Goal: Information Seeking & Learning: Find specific fact

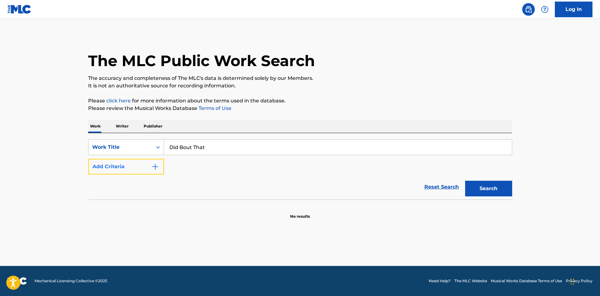
click at [138, 166] on button "Add Criteria" at bounding box center [126, 167] width 76 height 16
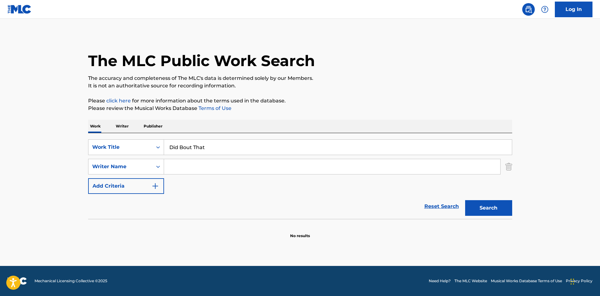
click at [215, 162] on input "Search Form" at bounding box center [332, 166] width 336 height 15
paste input "[PERSON_NAME]"
type input "[PERSON_NAME]"
click at [504, 210] on button "Search" at bounding box center [488, 208] width 47 height 16
click at [485, 215] on button "Search" at bounding box center [488, 208] width 47 height 16
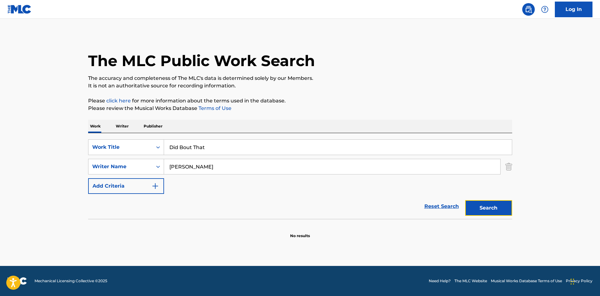
drag, startPoint x: 505, startPoint y: 205, endPoint x: 508, endPoint y: 210, distance: 6.2
click at [503, 205] on button "Search" at bounding box center [488, 208] width 47 height 16
click at [283, 169] on input "[PERSON_NAME]" at bounding box center [332, 166] width 336 height 15
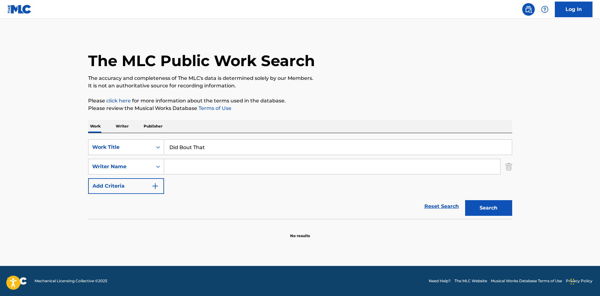
click at [465, 200] on button "Search" at bounding box center [488, 208] width 47 height 16
click at [479, 208] on button "Search" at bounding box center [488, 208] width 47 height 16
click at [500, 209] on button "Search" at bounding box center [488, 208] width 47 height 16
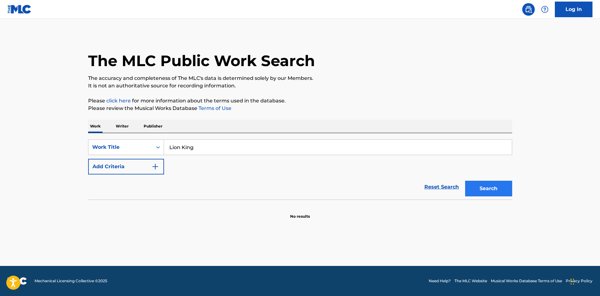
type input "Lion King"
click at [501, 187] on button "Search" at bounding box center [488, 189] width 47 height 16
click at [502, 189] on button "Search" at bounding box center [488, 189] width 47 height 16
click at [502, 195] on button "Search" at bounding box center [488, 189] width 47 height 16
click at [481, 186] on button "Search" at bounding box center [488, 189] width 47 height 16
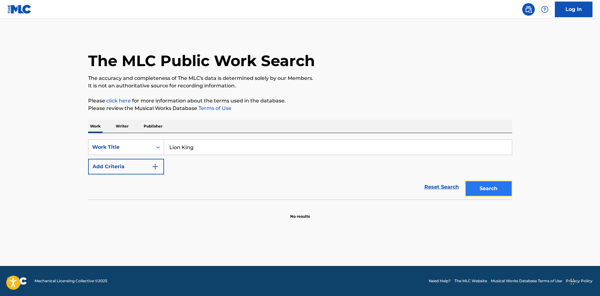
click at [489, 191] on button "Search" at bounding box center [488, 189] width 47 height 16
click at [493, 186] on button "Search" at bounding box center [488, 189] width 47 height 16
click at [502, 189] on button "Search" at bounding box center [488, 189] width 47 height 16
click at [492, 183] on button "Search" at bounding box center [488, 189] width 47 height 16
click at [503, 187] on button "Search" at bounding box center [488, 189] width 47 height 16
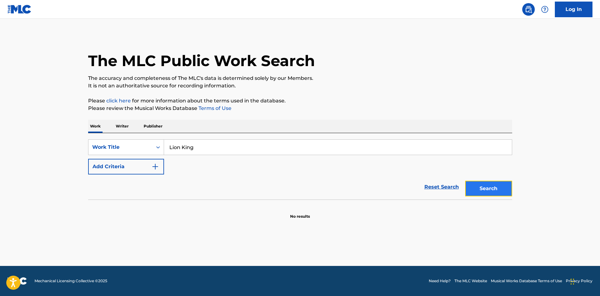
click at [484, 195] on button "Search" at bounding box center [488, 189] width 47 height 16
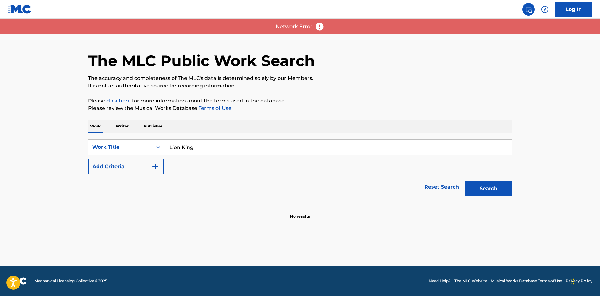
click at [516, 188] on div "The MLC Public Work Search The accuracy and completeness of The MLC's data is d…" at bounding box center [300, 127] width 439 height 185
click at [459, 192] on link "Reset Search" at bounding box center [441, 187] width 41 height 14
click at [497, 189] on div "Search" at bounding box center [487, 187] width 50 height 25
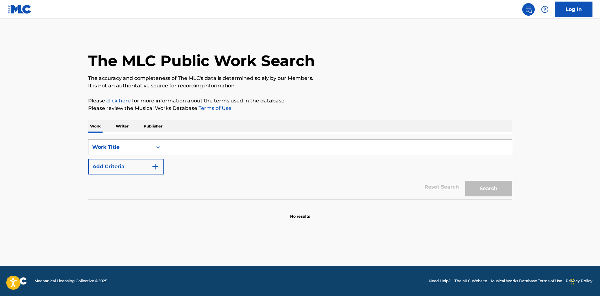
click at [212, 145] on input "Search Form" at bounding box center [338, 147] width 348 height 15
paste input "Proud Of Me"
click at [476, 193] on button "Search" at bounding box center [488, 189] width 47 height 16
click at [488, 185] on button "Search" at bounding box center [488, 189] width 47 height 16
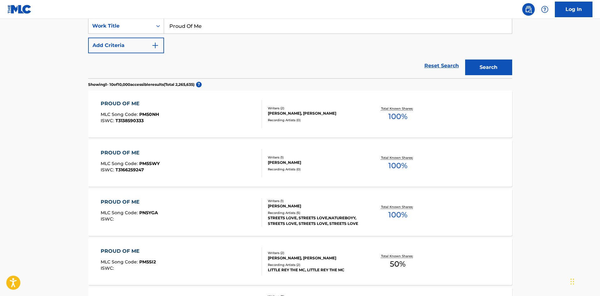
scroll to position [63, 0]
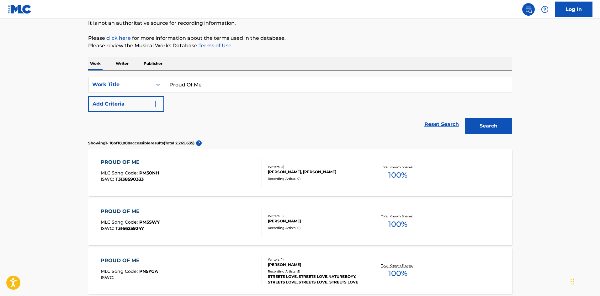
click at [204, 68] on div "Work Writer Publisher" at bounding box center [300, 63] width 424 height 13
click at [196, 90] on input "Proud Of Me" at bounding box center [338, 84] width 348 height 15
paste input "7 Am In Munich (Feat. Kodak Black)"
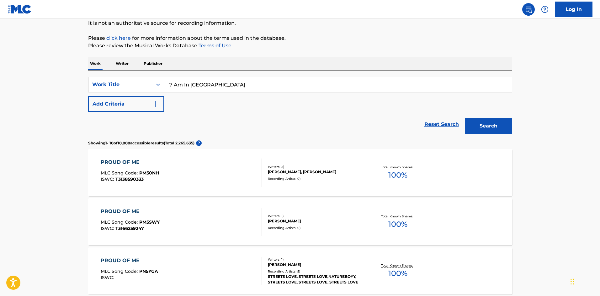
drag, startPoint x: 210, startPoint y: 85, endPoint x: 573, endPoint y: 104, distance: 364.0
type input "7 Am In Munich"
click at [465, 118] on button "Search" at bounding box center [488, 126] width 47 height 16
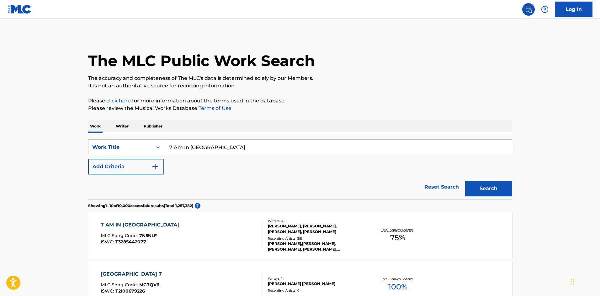
click at [199, 242] on div "7 AM IN MUNICH MLC Song Code : 7N5NLF ISWC : T3285442077" at bounding box center [181, 235] width 161 height 28
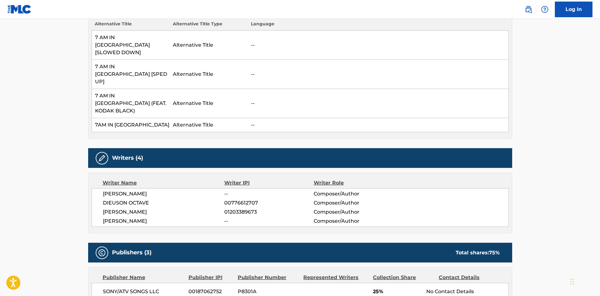
scroll to position [345, 0]
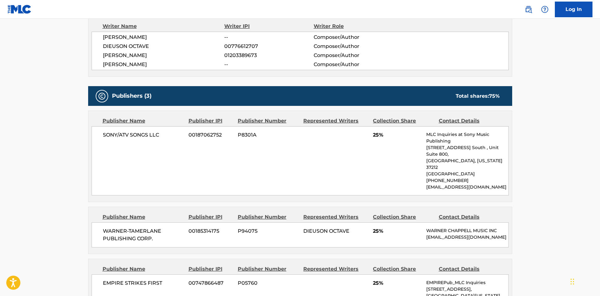
click at [104, 131] on span "SONY/ATV SONGS LLC" at bounding box center [143, 135] width 81 height 8
drag, startPoint x: 104, startPoint y: 101, endPoint x: 178, endPoint y: 108, distance: 74.3
click at [178, 131] on span "SONY/ATV SONGS LLC" at bounding box center [143, 135] width 81 height 8
copy div "SONY/ATV SONGS LLC"
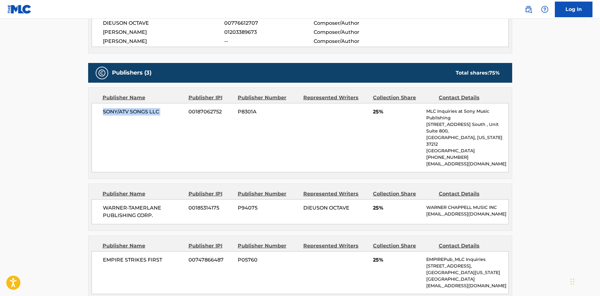
scroll to position [439, 0]
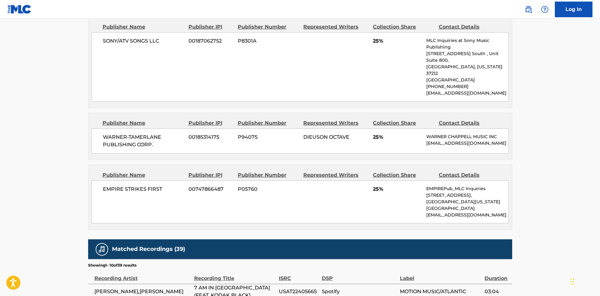
click at [104, 134] on span "WARNER-TAMERLANE PUBLISHING CORP." at bounding box center [143, 141] width 81 height 15
drag, startPoint x: 104, startPoint y: 93, endPoint x: 147, endPoint y: 105, distance: 45.6
click at [147, 129] on div "WARNER-TAMERLANE PUBLISHING CORP. 00185314175 P94075 DIEUSON OCTAVE 25% WARNER …" at bounding box center [300, 141] width 417 height 25
copy span "WARNER-TAMERLANE PUBLISHING CORP"
click at [109, 181] on div "EMPIRE STRIKES FIRST 00747866487 P05760 25% EMPIREPub_MLC Inquiries 235 Pine St…" at bounding box center [300, 202] width 417 height 43
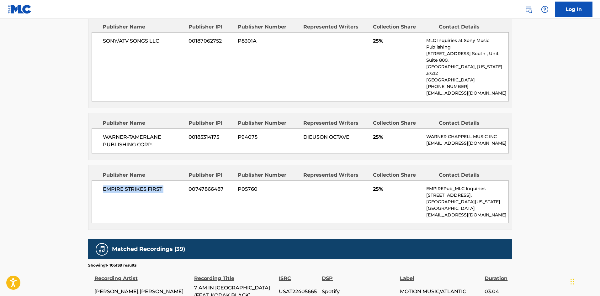
drag, startPoint x: 109, startPoint y: 155, endPoint x: 163, endPoint y: 154, distance: 54.0
click at [163, 181] on div "EMPIRE STRIKES FIRST 00747866487 P05760 25% EMPIREPub_MLC Inquiries 235 Pine St…" at bounding box center [300, 202] width 417 height 43
copy div "EMPIRE STRIKES FIRST"
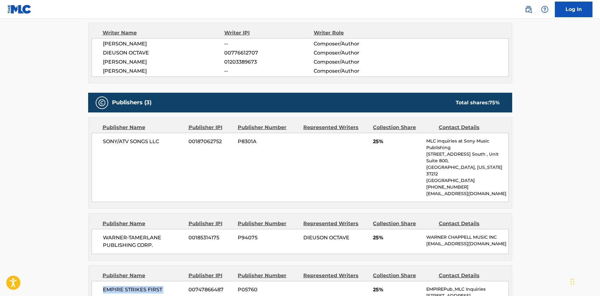
scroll to position [314, 0]
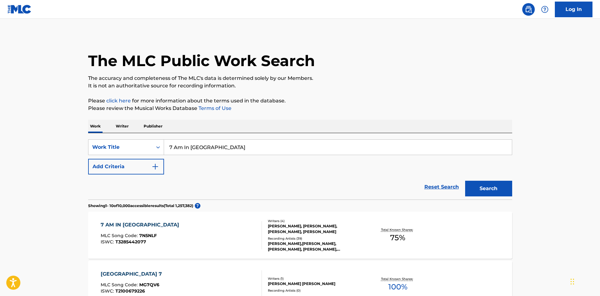
click at [192, 153] on input "7 Am In Munich" at bounding box center [338, 147] width 348 height 15
drag, startPoint x: 192, startPoint y: 153, endPoint x: 503, endPoint y: 202, distance: 314.6
click at [194, 154] on input "7 Am In Munich" at bounding box center [338, 147] width 348 height 15
paste input "Gas You Up"
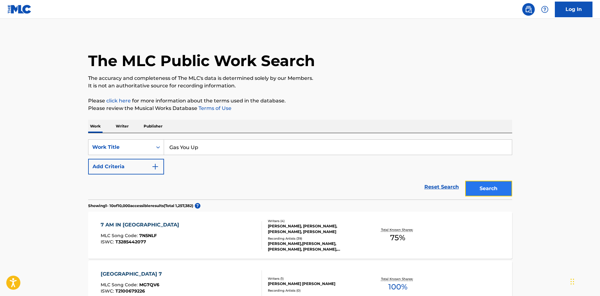
click at [507, 194] on button "Search" at bounding box center [488, 189] width 47 height 16
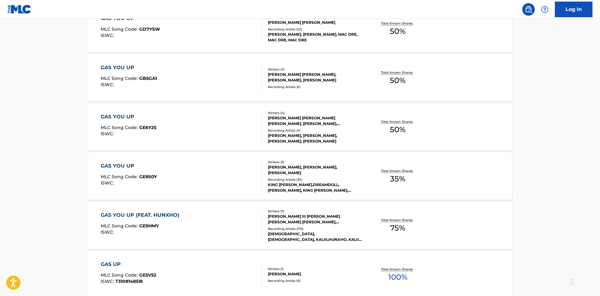
scroll to position [125, 0]
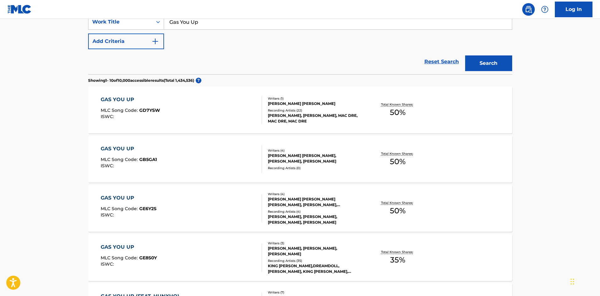
click at [192, 27] on input "Gas You Up" at bounding box center [338, 21] width 348 height 15
paste input "WARD"
type input "WARD"
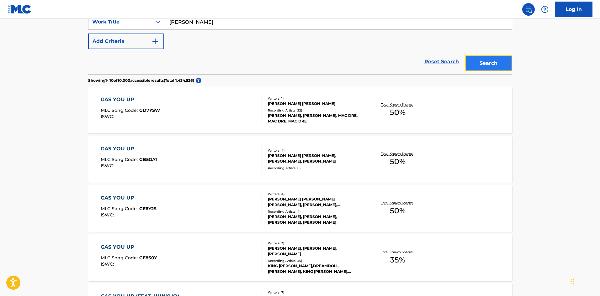
click at [500, 59] on button "Search" at bounding box center [488, 64] width 47 height 16
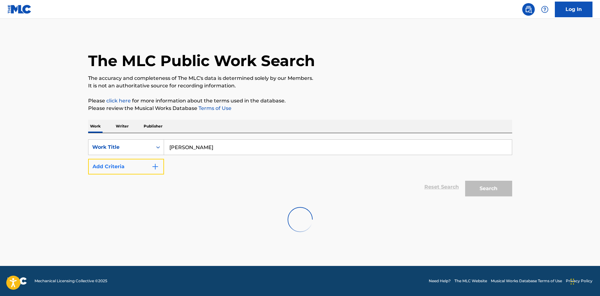
click at [111, 170] on button "Add Criteria" at bounding box center [126, 167] width 76 height 16
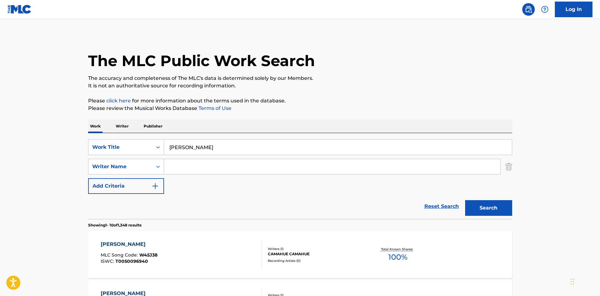
click at [190, 170] on input "Search Form" at bounding box center [332, 166] width 336 height 15
paste input "WARD"
type input "WARD"
click at [238, 149] on input "WARD" at bounding box center [338, 147] width 348 height 15
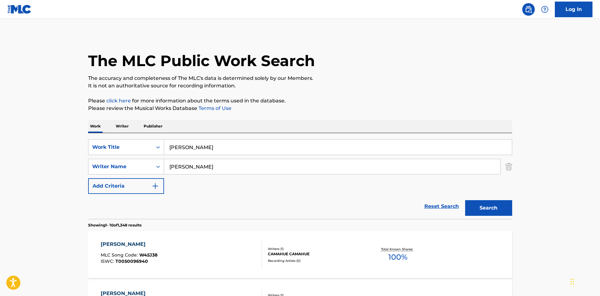
paste input "GAS YOU UP"
type input "GAS YOU UP"
click at [492, 211] on button "Search" at bounding box center [488, 208] width 47 height 16
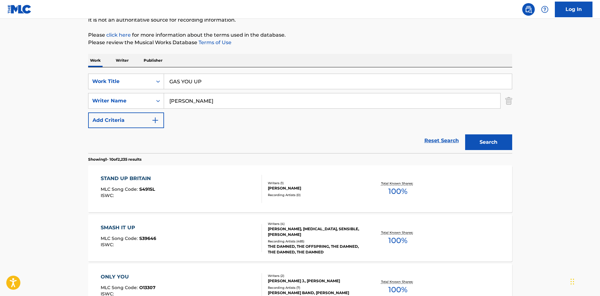
scroll to position [63, 0]
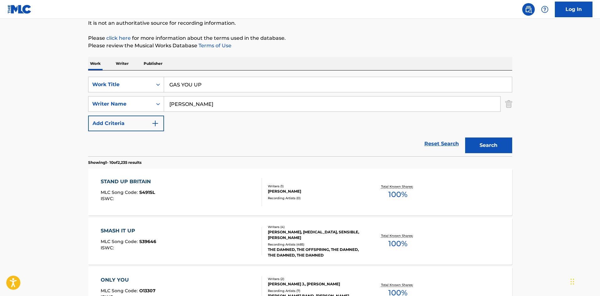
click at [181, 106] on input "WARD" at bounding box center [332, 104] width 336 height 15
paste input "RED"
click at [485, 147] on button "Search" at bounding box center [488, 146] width 47 height 16
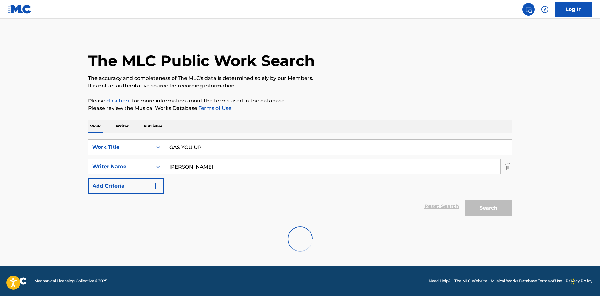
scroll to position [0, 0]
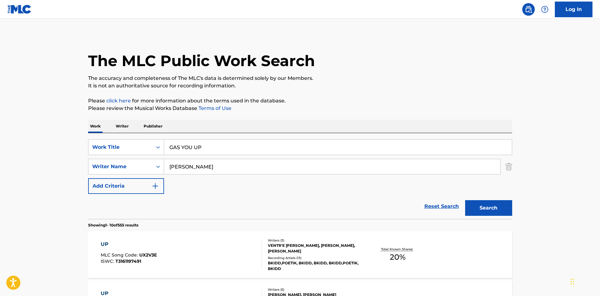
click at [227, 170] on input "REDD" at bounding box center [332, 166] width 336 height 15
drag, startPoint x: 227, startPoint y: 170, endPoint x: 236, endPoint y: 170, distance: 8.8
click at [227, 170] on input "REDD" at bounding box center [332, 166] width 336 height 15
paste input "DODO"
type input "DODO"
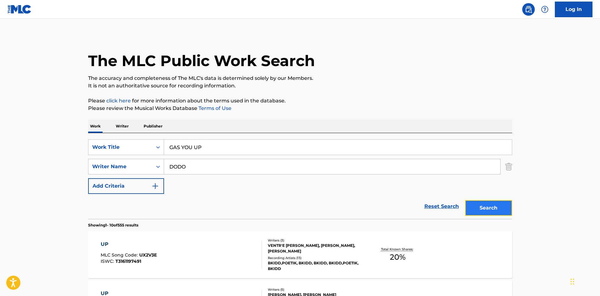
click at [509, 211] on button "Search" at bounding box center [488, 208] width 47 height 16
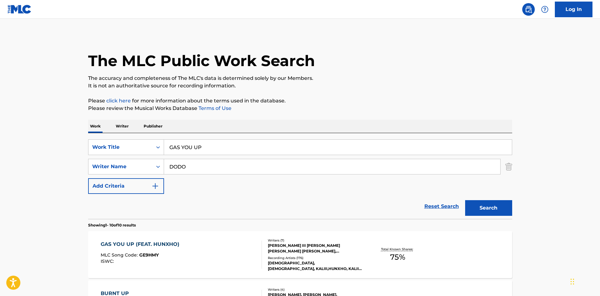
click at [190, 247] on div "GAS YOU UP (FEAT. HUNXHO) MLC Song Code : GE9HMY ISWC :" at bounding box center [181, 255] width 161 height 28
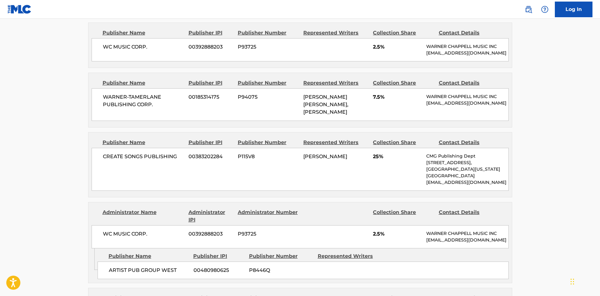
scroll to position [345, 0]
click at [104, 42] on div "WC MUSIC CORP. 00392888203 P93725 2.5% WARNER CHAPPELL MUSIC INC MLC_Inquiries@…" at bounding box center [300, 49] width 417 height 23
drag, startPoint x: 104, startPoint y: 42, endPoint x: 167, endPoint y: 49, distance: 62.5
click at [167, 49] on div "WC MUSIC CORP. 00392888203 P93725 2.5% WARNER CHAPPELL MUSIC INC MLC_Inquiries@…" at bounding box center [300, 49] width 417 height 23
copy div "WC MUSIC CORP."
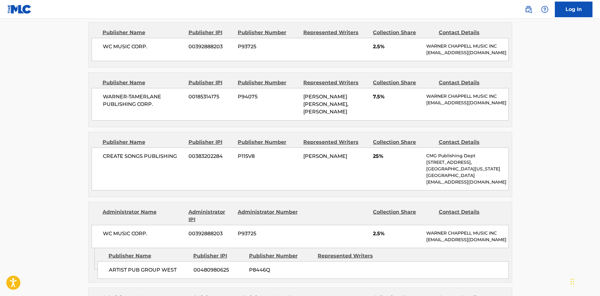
click at [98, 103] on div "WARNER-TAMERLANE PUBLISHING CORP. 00185314175 P94075 TATE SEQUOYA FARRIS, IBRAH…" at bounding box center [300, 104] width 417 height 33
drag, startPoint x: 98, startPoint y: 103, endPoint x: 183, endPoint y: 117, distance: 85.5
click at [183, 117] on div "WARNER-TAMERLANE PUBLISHING CORP. 00185314175 P94075 TATE SEQUOYA FARRIS, IBRAH…" at bounding box center [300, 104] width 417 height 33
copy div "WARNER-TAMERLANE PUBLISHING CORP."
click at [102, 164] on div "CREATE SONGS PUBLISHING 00383202284 P115V8 KEVIN EKOFO 25% CMG Publishing Dept …" at bounding box center [300, 169] width 417 height 43
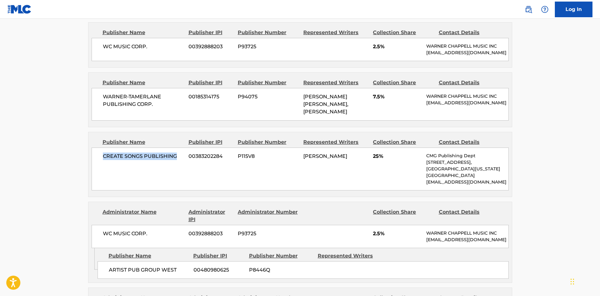
drag, startPoint x: 102, startPoint y: 164, endPoint x: 162, endPoint y: 159, distance: 60.4
click at [162, 159] on div "CREATE SONGS PUBLISHING 00383202284 P115V8 KEVIN EKOFO 25% CMG Publishing Dept …" at bounding box center [300, 169] width 417 height 43
copy span "CREATE SONGS PUBLISHING"
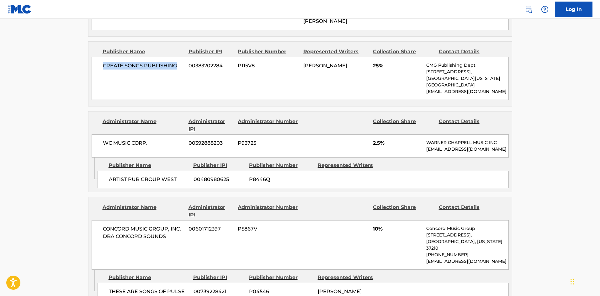
scroll to position [439, 0]
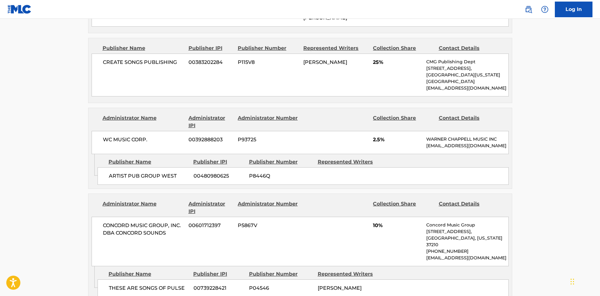
click at [113, 180] on span "ARTIST PUB GROUP WEST" at bounding box center [149, 177] width 80 height 8
drag, startPoint x: 113, startPoint y: 189, endPoint x: 187, endPoint y: 194, distance: 73.5
click at [187, 185] on div "ARTIST PUB GROUP WEST 00480980625 P8446Q" at bounding box center [303, 176] width 411 height 18
copy div "ARTIST PUB GROUP WEST"
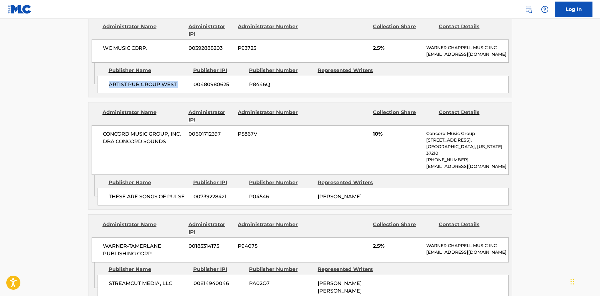
scroll to position [533, 0]
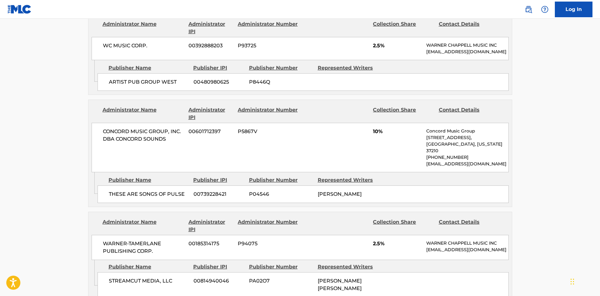
click at [108, 202] on div "THESE ARE SONGS OF PULSE 00739228421 P04546 ANDREW LANGSTON NEELY" at bounding box center [303, 195] width 411 height 18
drag, startPoint x: 108, startPoint y: 202, endPoint x: 177, endPoint y: 201, distance: 68.4
click at [177, 201] on div "THESE ARE SONGS OF PULSE 00739228421 P04546 ANDREW LANGSTON NEELY" at bounding box center [303, 195] width 411 height 18
copy span "THESE ARE SONGS OF PULSE"
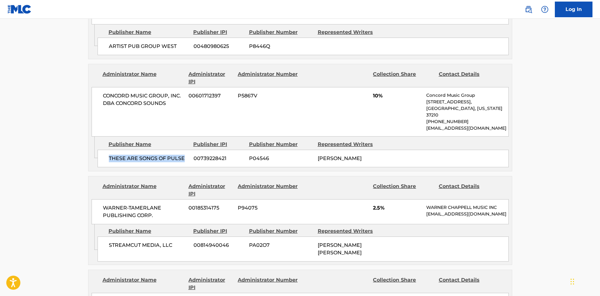
scroll to position [659, 0]
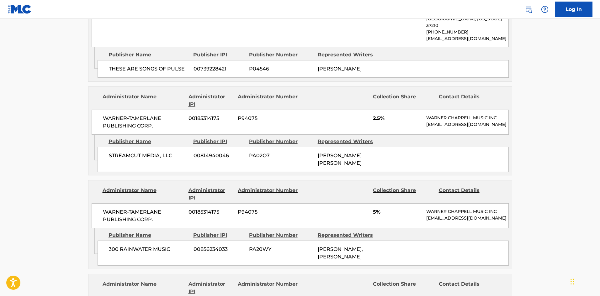
click at [108, 167] on div "STREAMCUT MEDIA, LLC 00814940046 PA02O7 TATE SEQUOYA FARRIS" at bounding box center [303, 159] width 411 height 25
drag, startPoint x: 108, startPoint y: 167, endPoint x: 167, endPoint y: 173, distance: 59.9
click at [167, 172] on div "STREAMCUT MEDIA, LLC 00814940046 PA02O7 TATE SEQUOYA FARRIS" at bounding box center [303, 159] width 411 height 25
copy span "STREAMCUT MEDIA, LLC"
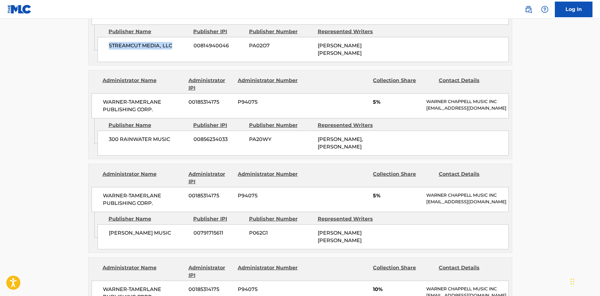
scroll to position [690, 0]
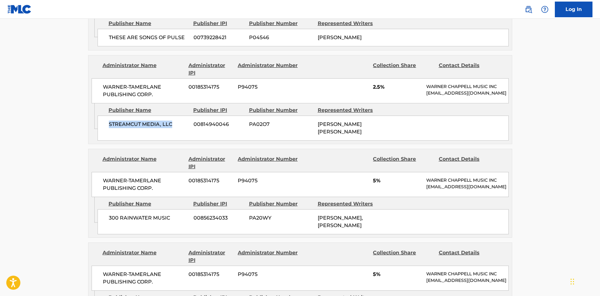
copy span "STREAMCUT MEDIA, LLC"
click at [106, 235] on div "300 RAINWATER MUSIC 00856234033 PA20WY IBRAHIM DODO, IBRAHIM DODO" at bounding box center [303, 222] width 411 height 25
drag, startPoint x: 106, startPoint y: 240, endPoint x: 182, endPoint y: 232, distance: 76.3
click at [182, 232] on div "300 RAINWATER MUSIC 00856234033 PA20WY IBRAHIM DODO, IBRAHIM DODO" at bounding box center [303, 222] width 411 height 25
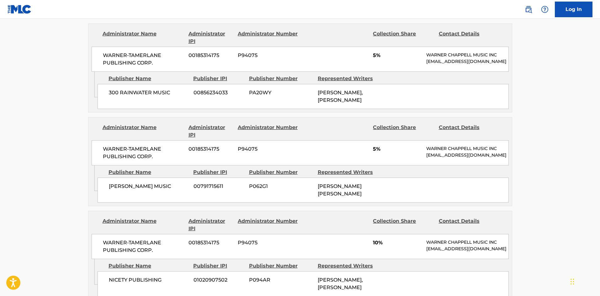
click at [105, 203] on div "TATE FARRIS MUSIC 00791715611 P062G1 TATE SEQUOYA FARRIS" at bounding box center [303, 190] width 411 height 25
drag, startPoint x: 105, startPoint y: 207, endPoint x: 190, endPoint y: 210, distance: 85.0
click at [190, 203] on div "TATE FARRIS MUSIC 00791715611 P062G1 TATE SEQUOYA FARRIS" at bounding box center [303, 190] width 411 height 25
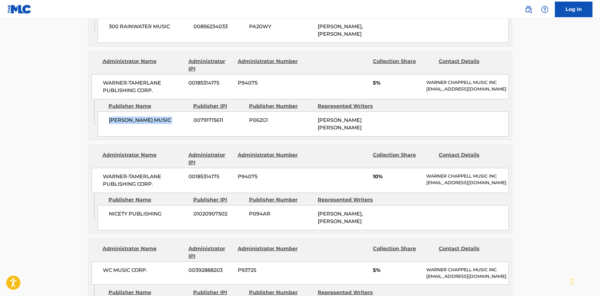
scroll to position [941, 0]
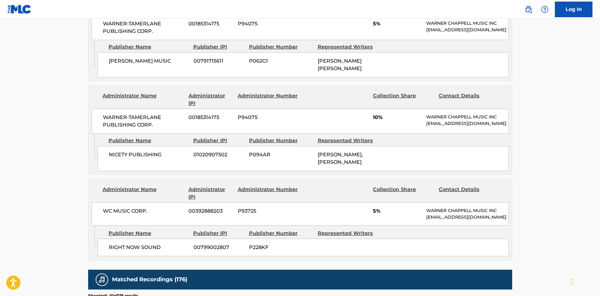
click at [112, 171] on div "NICETY PUBLISHING 01020907502 P094AR KALIYA ASHLEY ROSS, KALIYA ASHLEY ROSS" at bounding box center [303, 158] width 411 height 25
drag, startPoint x: 112, startPoint y: 181, endPoint x: 152, endPoint y: 178, distance: 40.2
click at [152, 171] on div "NICETY PUBLISHING 01020907502 P094AR KALIYA ASHLEY ROSS, KALIYA ASHLEY ROSS" at bounding box center [303, 158] width 411 height 25
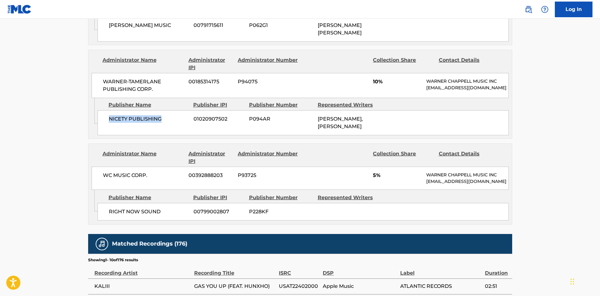
scroll to position [1035, 0]
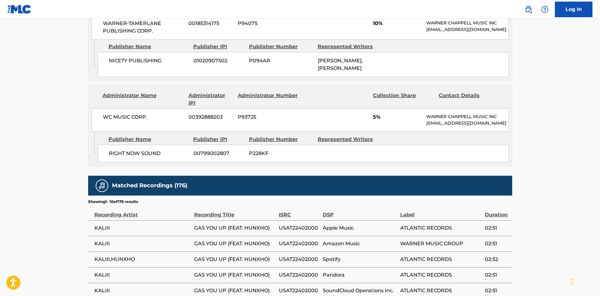
click at [106, 162] on div "RIGHT NOW SOUND 00799002807 P228KF" at bounding box center [303, 154] width 411 height 18
drag, startPoint x: 106, startPoint y: 178, endPoint x: 148, endPoint y: 176, distance: 41.8
click at [148, 162] on div "RIGHT NOW SOUND 00799002807 P228KF" at bounding box center [303, 154] width 411 height 18
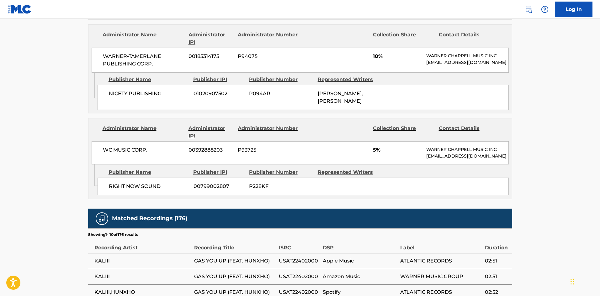
scroll to position [1013, 0]
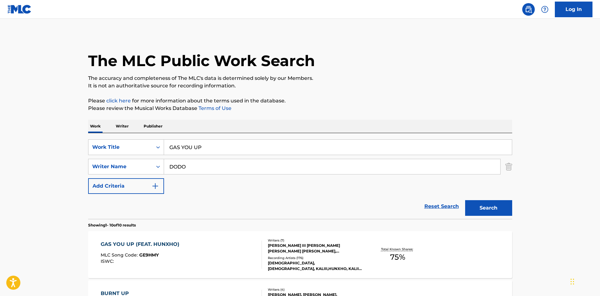
click at [199, 154] on input "GAS YOU UP" at bounding box center [338, 147] width 348 height 15
paste input "New To Country"
type input "New To Country"
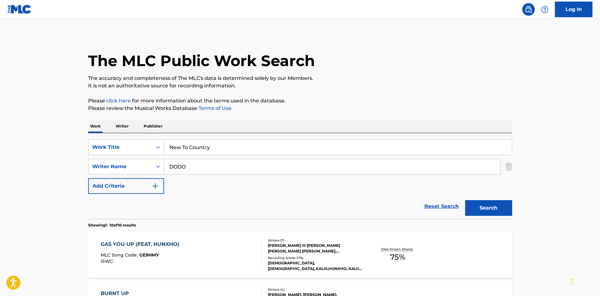
click at [224, 164] on input "DODO" at bounding box center [332, 166] width 336 height 15
paste input "HACKWORTH"
type input "HACKWORTH"
click at [502, 212] on button "Search" at bounding box center [488, 208] width 47 height 16
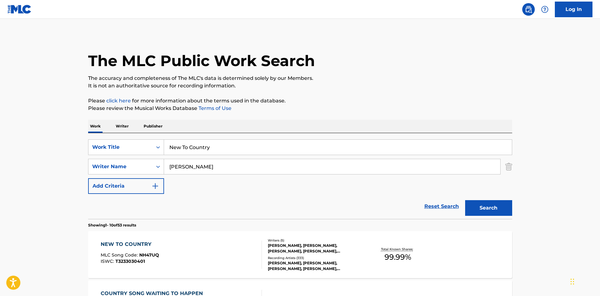
click at [175, 249] on div "NEW TO COUNTRY MLC Song Code : NH47UQ ISWC : T3233030401" at bounding box center [181, 255] width 161 height 28
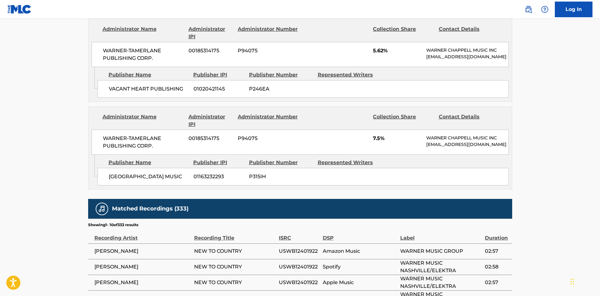
scroll to position [941, 0]
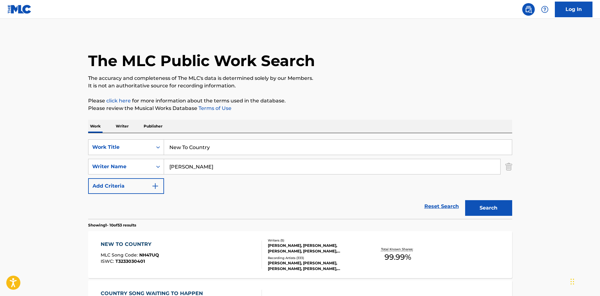
click at [236, 156] on div "SearchWithCriteria1f2733ec-e2dd-4105-aa8f-a2f109f6923e Work Title New To Countr…" at bounding box center [300, 167] width 424 height 55
click at [260, 143] on input "New To Country" at bounding box center [338, 147] width 348 height 15
paste input "Thinking Bout You"
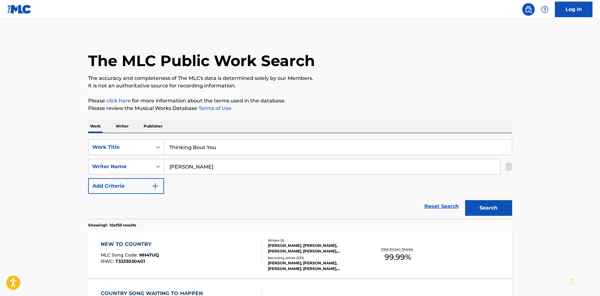
type input "Thinking Bout You"
click at [182, 168] on input "HACKWORTH" at bounding box center [332, 166] width 336 height 15
paste input "MAMET"
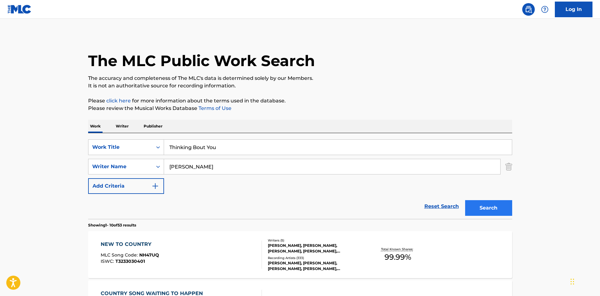
type input "MAMET"
click at [502, 207] on button "Search" at bounding box center [488, 208] width 47 height 16
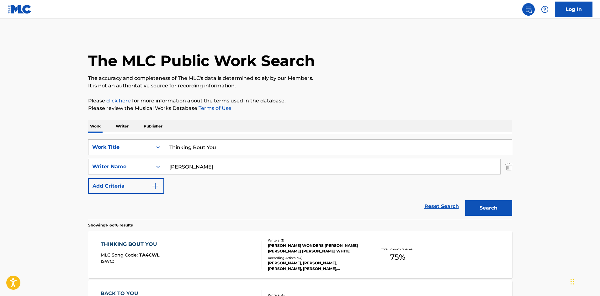
click at [131, 258] on span "MLC Song Code :" at bounding box center [120, 255] width 39 height 6
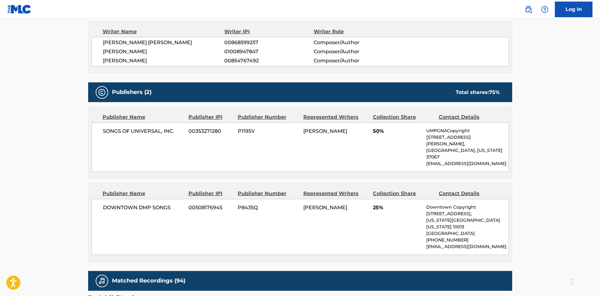
scroll to position [345, 0]
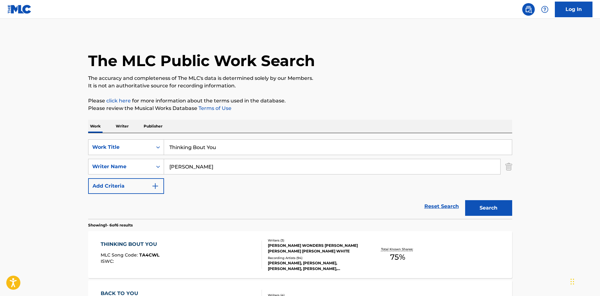
click at [234, 147] on input "Thinking Bout You" at bounding box center [338, 147] width 348 height 15
paste input "Did Bout That"
type input "Did Bout That"
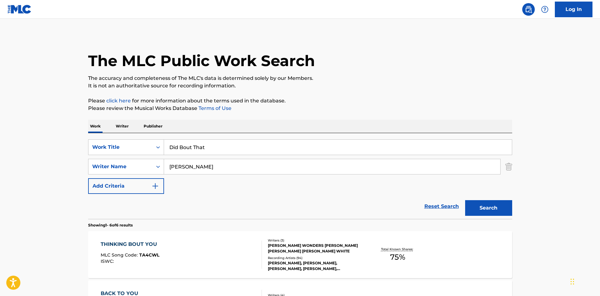
click at [234, 158] on div "SearchWithCriteria1f2733ec-e2dd-4105-aa8f-a2f109f6923e Work Title Did Bout That…" at bounding box center [300, 167] width 424 height 55
click at [235, 164] on input "MAMET" at bounding box center [332, 166] width 336 height 15
paste input "[PERSON_NAME]"
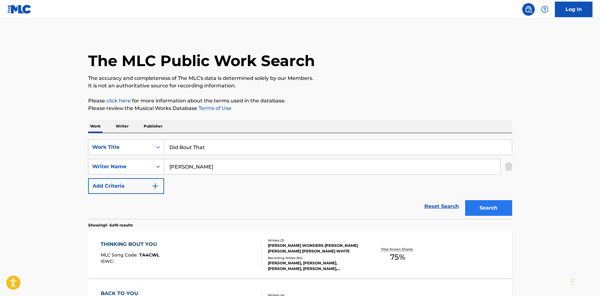
type input "[PERSON_NAME]"
click at [511, 213] on button "Search" at bounding box center [488, 208] width 47 height 16
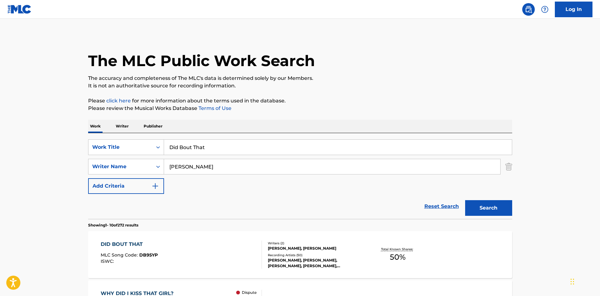
click at [178, 259] on div "DID BOUT THAT MLC Song Code : DB95YP ISWC :" at bounding box center [181, 255] width 161 height 28
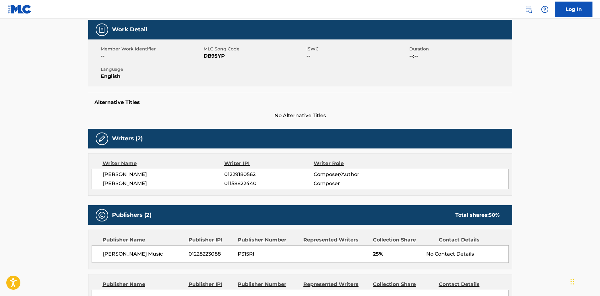
scroll to position [188, 0]
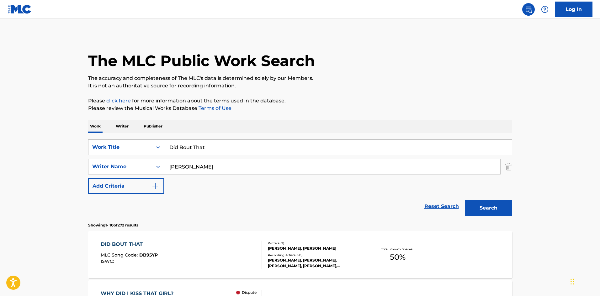
click at [243, 146] on input "Did Bout That" at bounding box center [338, 147] width 348 height 15
paste input "Kid That Didd"
type input "Kid That Didd"
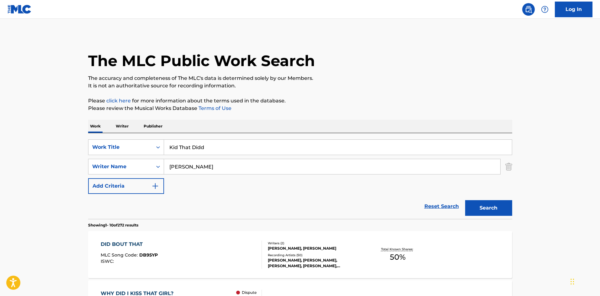
click at [245, 163] on input "[PERSON_NAME]" at bounding box center [332, 166] width 336 height 15
paste input "Mostafa"
type input "Mostafa"
click at [473, 203] on button "Search" at bounding box center [488, 208] width 47 height 16
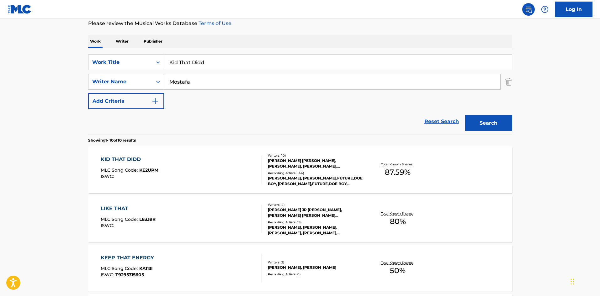
scroll to position [94, 0]
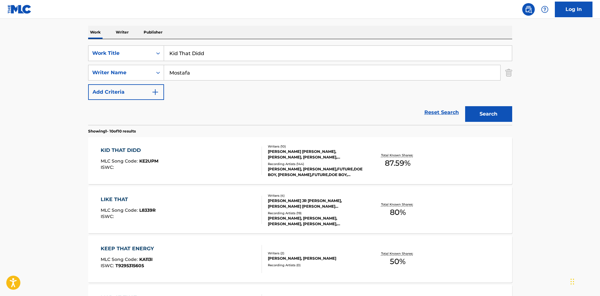
click at [164, 160] on div "KID THAT DIDD MLC Song Code : KE2UPM ISWC :" at bounding box center [181, 161] width 161 height 28
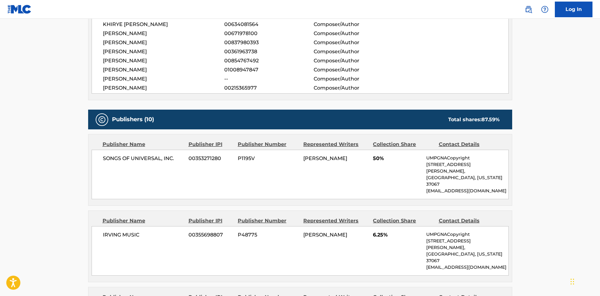
scroll to position [290, 0]
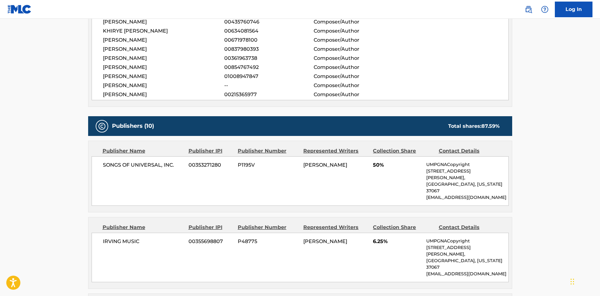
click at [112, 160] on div "SONGS OF UNIVERSAL, INC. 00353271280 P1195V MICHAEL LAMAR II WHITE 50% UMPGNACo…" at bounding box center [300, 182] width 417 height 50
drag, startPoint x: 112, startPoint y: 160, endPoint x: 172, endPoint y: 157, distance: 60.6
click at [172, 157] on div "SONGS OF UNIVERSAL, INC. 00353271280 P1195V MICHAEL LAMAR II WHITE 50% UMPGNACo…" at bounding box center [300, 182] width 417 height 50
click at [104, 238] on span "IRVING MUSIC" at bounding box center [143, 242] width 81 height 8
drag, startPoint x: 104, startPoint y: 230, endPoint x: 131, endPoint y: 228, distance: 26.7
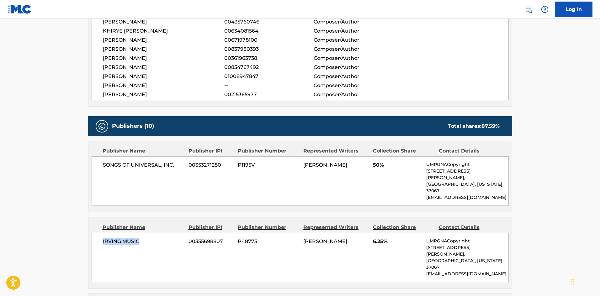
click at [131, 238] on span "IRVING MUSIC" at bounding box center [143, 242] width 81 height 8
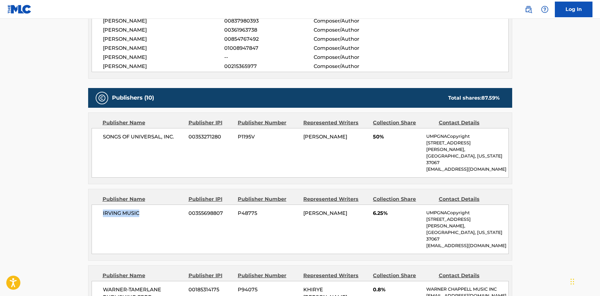
scroll to position [384, 0]
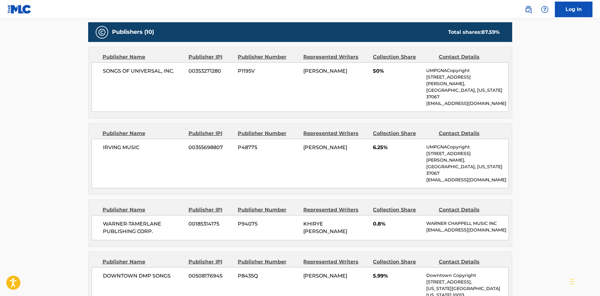
click at [111, 221] on span "WARNER-TAMERLANE PUBLISHING CORP." at bounding box center [143, 228] width 81 height 15
drag, startPoint x: 111, startPoint y: 200, endPoint x: 183, endPoint y: 223, distance: 76.3
click at [183, 223] on div "Publisher Name Publisher IPI Publisher Number Represented Writers Collection Sh…" at bounding box center [299, 223] width 423 height 47
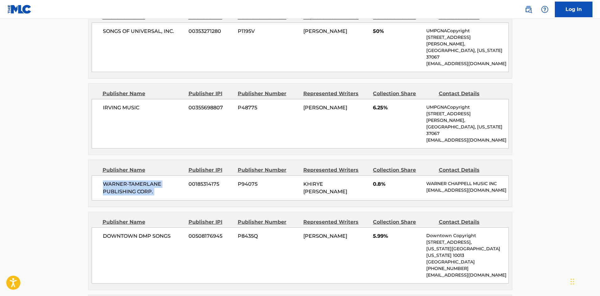
scroll to position [478, 0]
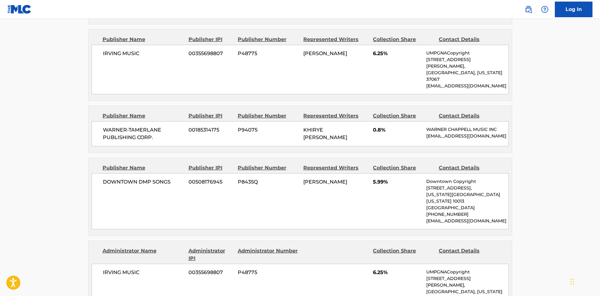
click at [108, 178] on span "DOWNTOWN DMP SONGS" at bounding box center [143, 182] width 81 height 8
drag, startPoint x: 108, startPoint y: 158, endPoint x: 167, endPoint y: 158, distance: 59.6
click at [167, 178] on span "DOWNTOWN DMP SONGS" at bounding box center [143, 182] width 81 height 8
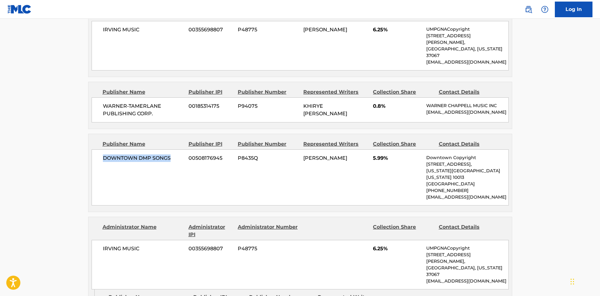
scroll to position [572, 0]
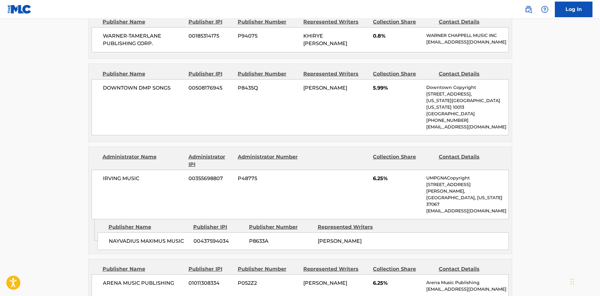
click at [101, 233] on div "NAYVADIUS MAXIMUS MUSIC 00437594034 P8633A NAYVADIUS DEMUN WILBURN" at bounding box center [303, 242] width 411 height 18
drag, startPoint x: 101, startPoint y: 202, endPoint x: 171, endPoint y: 202, distance: 69.6
click at [171, 233] on div "NAYVADIUS MAXIMUS MUSIC 00437594034 P8633A NAYVADIUS DEMUN WILBURN" at bounding box center [303, 242] width 411 height 18
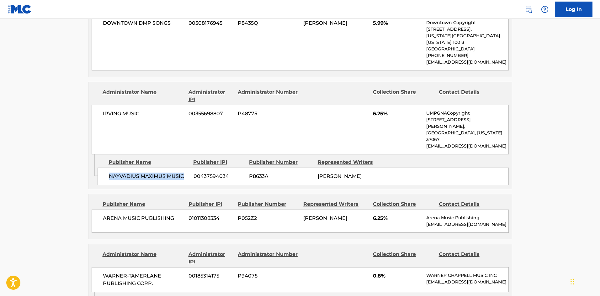
scroll to position [666, 0]
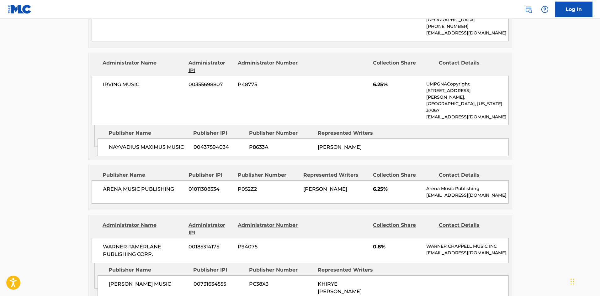
click at [108, 181] on div "ARENA MUSIC PUBLISHING 01011308334 P052Z2 COTRELL DENNARD 6.25% Arena Music Pub…" at bounding box center [300, 192] width 417 height 23
drag, startPoint x: 108, startPoint y: 149, endPoint x: 169, endPoint y: 151, distance: 61.2
click at [169, 181] on div "ARENA MUSIC PUBLISHING 01011308334 P052Z2 COTRELL DENNARD 6.25% Arena Music Pub…" at bounding box center [300, 192] width 417 height 23
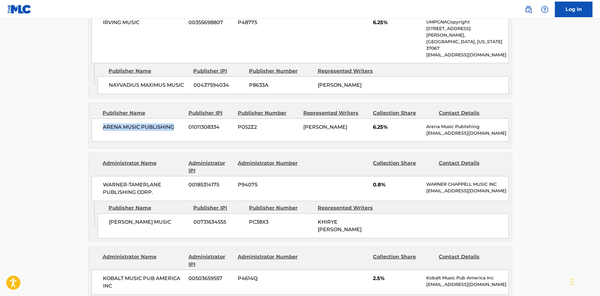
scroll to position [729, 0]
click at [114, 218] on span "KHIRYE TYLER MUSIC" at bounding box center [149, 222] width 80 height 8
drag, startPoint x: 114, startPoint y: 187, endPoint x: 169, endPoint y: 188, distance: 55.5
click at [169, 218] on span "KHIRYE TYLER MUSIC" at bounding box center [149, 222] width 80 height 8
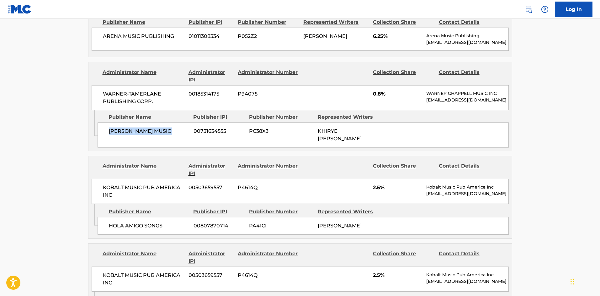
scroll to position [823, 0]
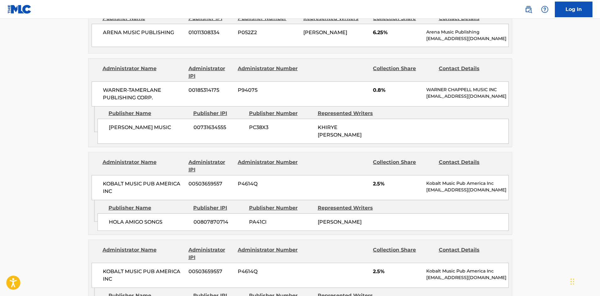
click at [109, 219] on span "HOLA AMIGO SONGS" at bounding box center [149, 223] width 80 height 8
drag, startPoint x: 109, startPoint y: 192, endPoint x: 152, endPoint y: 193, distance: 42.3
click at [152, 219] on span "HOLA AMIGO SONGS" at bounding box center [149, 223] width 80 height 8
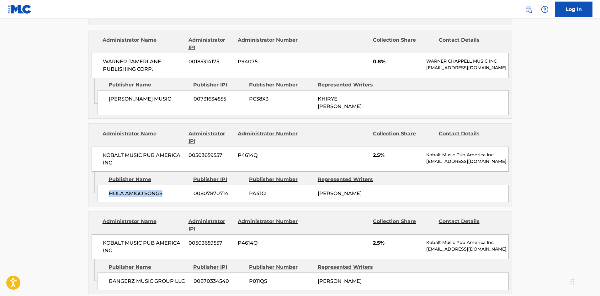
scroll to position [885, 0]
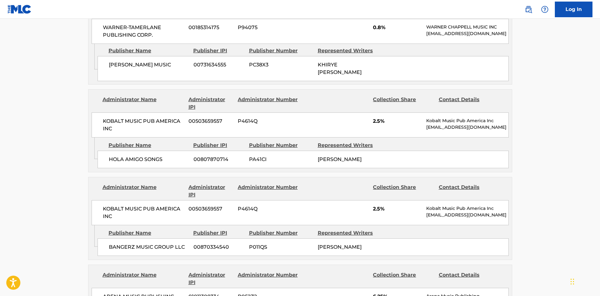
click at [114, 244] on span "BANGERZ MUSIC GROUP LLC" at bounding box center [149, 248] width 80 height 8
drag, startPoint x: 114, startPoint y: 215, endPoint x: 178, endPoint y: 212, distance: 65.0
click at [178, 239] on div "BANGERZ MUSIC GROUP LLC 00870334540 P011QS DARREL JACKSON" at bounding box center [303, 248] width 411 height 18
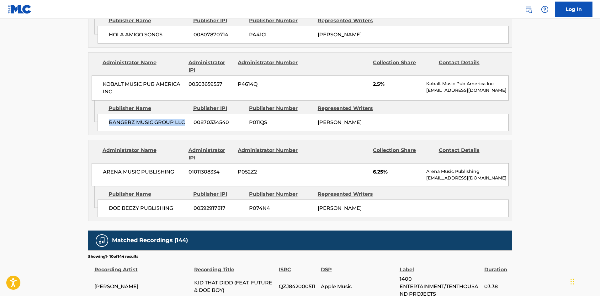
scroll to position [1011, 0]
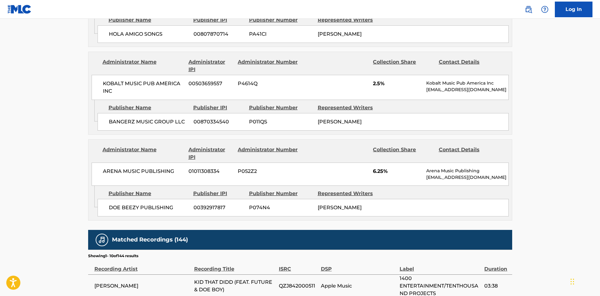
click at [112, 204] on span "DOE BEEZY PUBLISHING" at bounding box center [149, 208] width 80 height 8
drag, startPoint x: 112, startPoint y: 176, endPoint x: 184, endPoint y: 180, distance: 72.6
click at [184, 204] on span "DOE BEEZY PUBLISHING" at bounding box center [149, 208] width 80 height 8
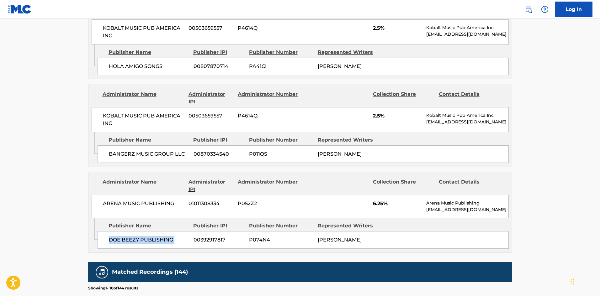
scroll to position [998, 0]
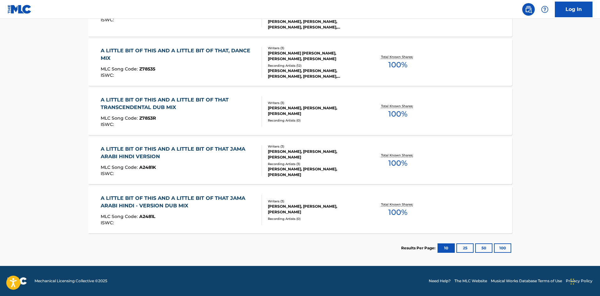
scroll to position [94, 0]
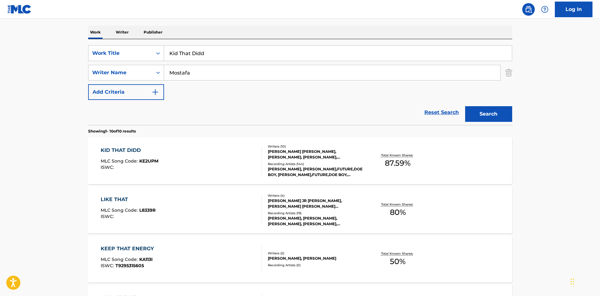
click at [45, 2] on nav "Log In" at bounding box center [300, 9] width 600 height 19
